Goal: Task Accomplishment & Management: Manage account settings

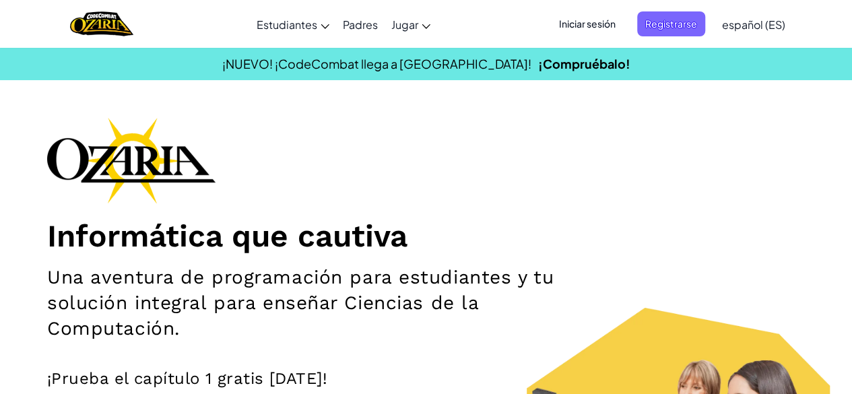
click at [588, 25] on span "Iniciar sesión" at bounding box center [587, 23] width 73 height 25
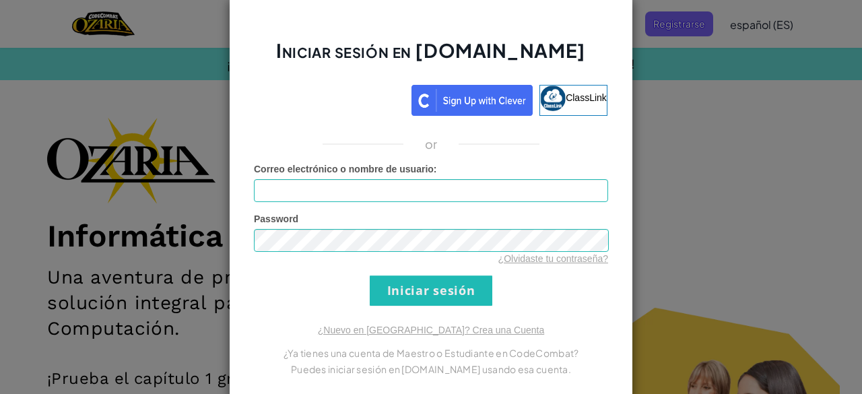
click at [405, 203] on form "Correo electrónico o nombre de usuario : Password ¿Olvidaste tu contraseña? Ini…" at bounding box center [431, 234] width 354 height 144
click at [423, 190] on input "Correo electrónico o nombre de usuario :" at bounding box center [431, 190] width 354 height 23
type input "[EMAIL_ADDRESS][DOMAIN_NAME]"
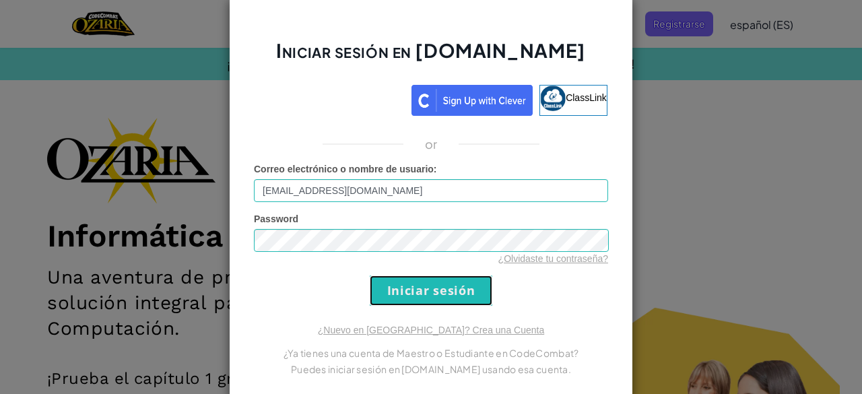
click at [406, 287] on input "Iniciar sesión" at bounding box center [431, 291] width 123 height 30
